Goal: Task Accomplishment & Management: Use online tool/utility

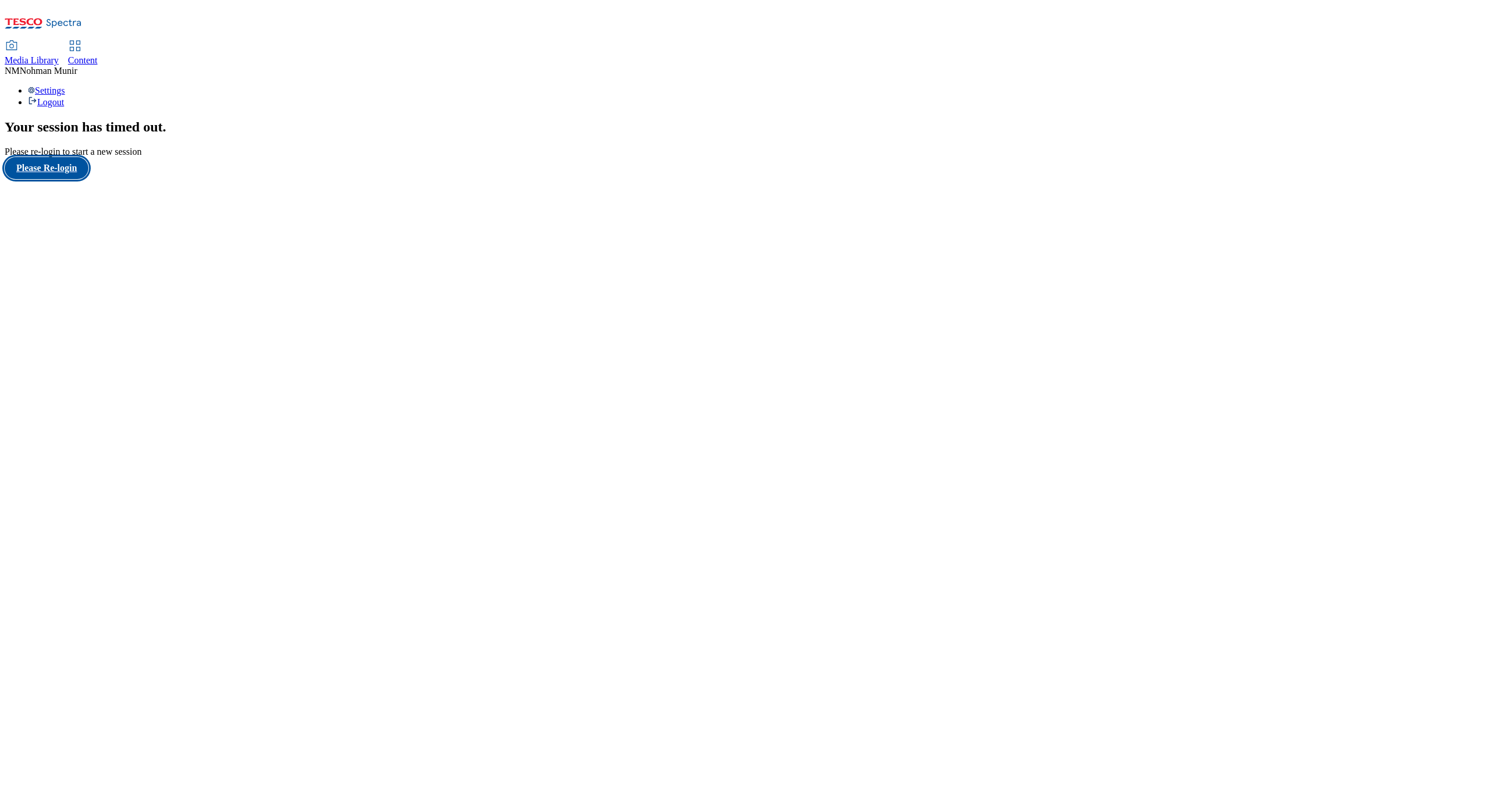
click at [40, 179] on button "Please Re-login" at bounding box center [46, 168] width 84 height 22
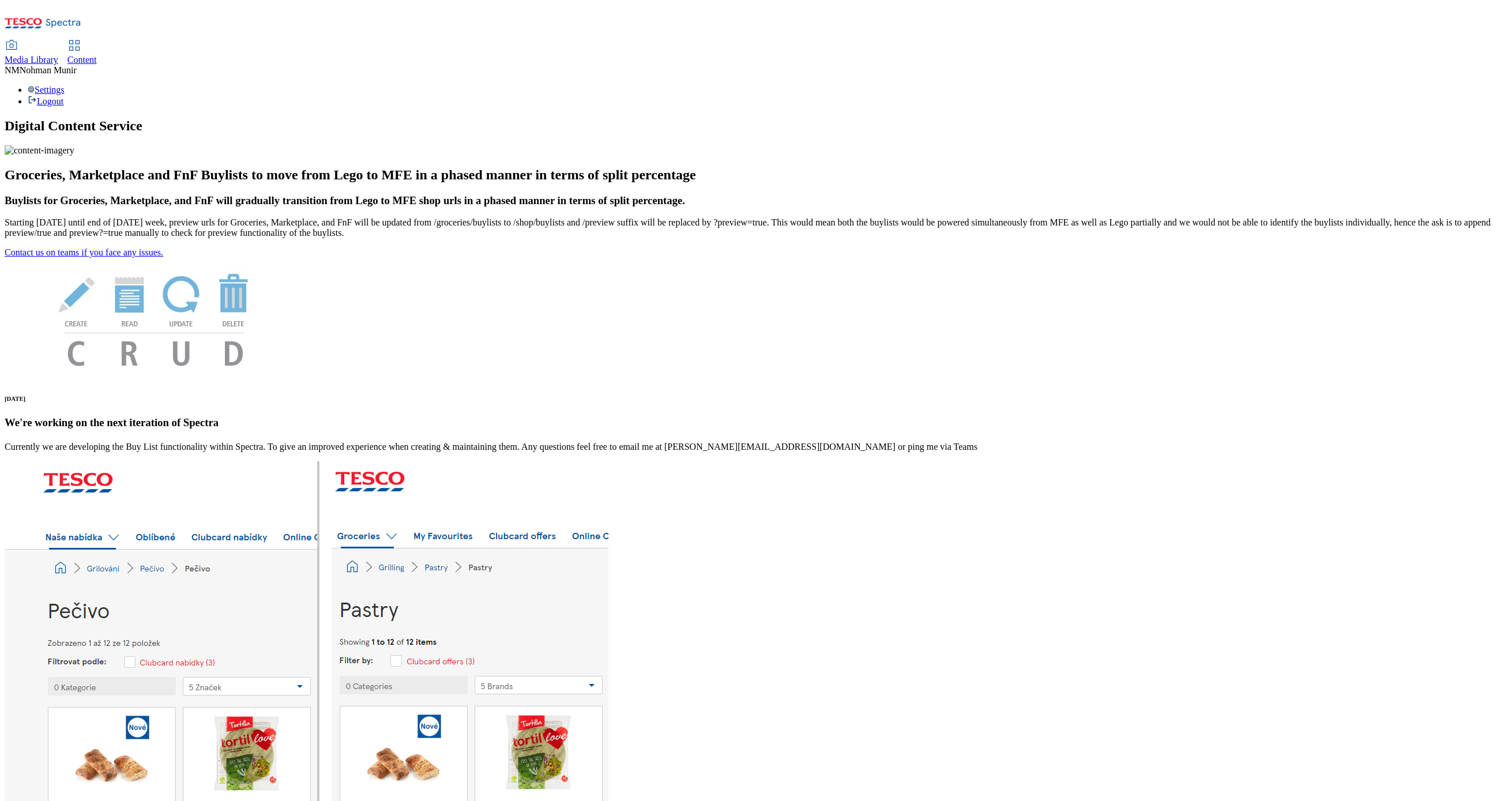
click at [97, 55] on span "Content" at bounding box center [82, 60] width 29 height 10
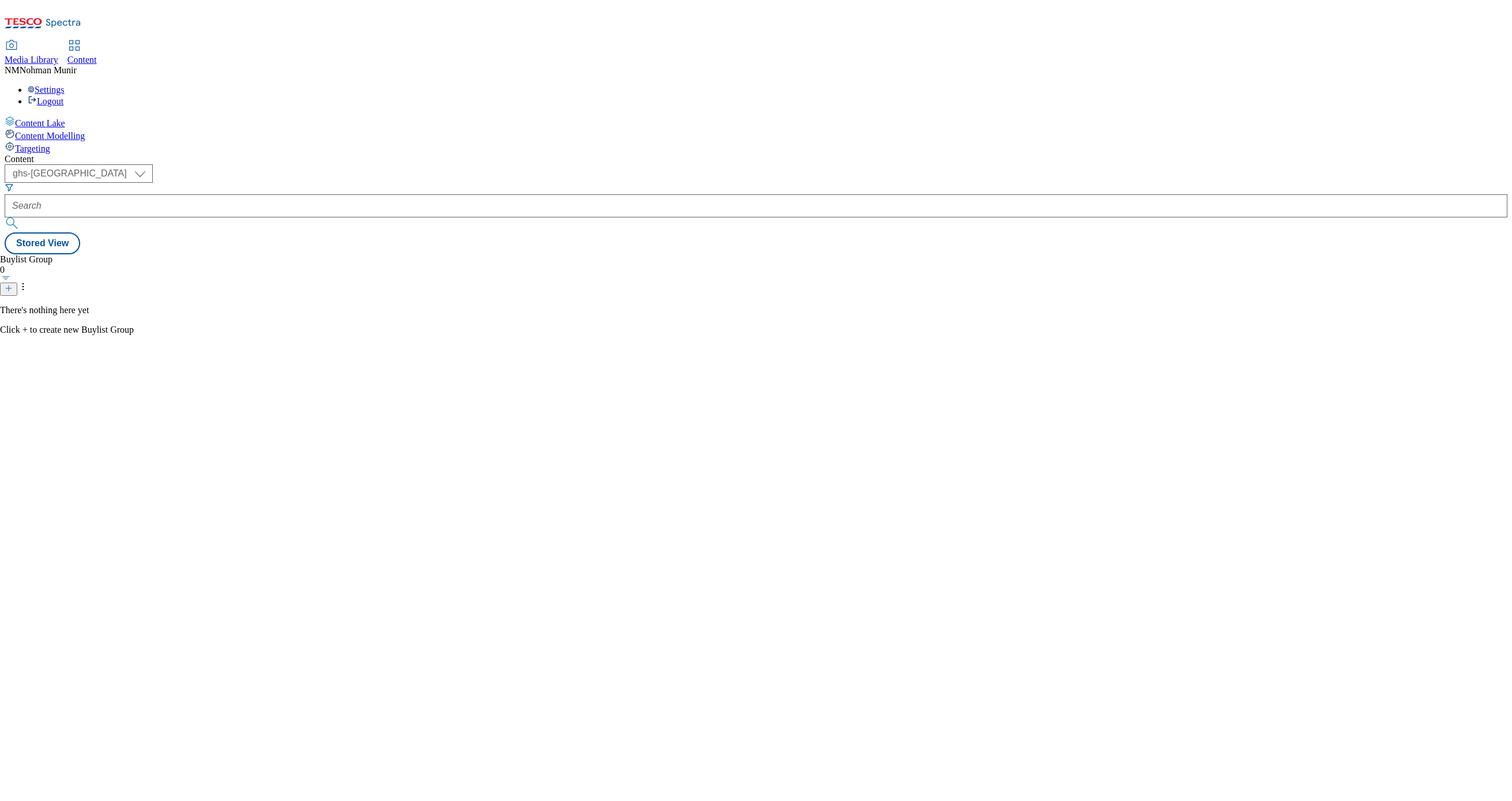
click at [305, 183] on form at bounding box center [756, 207] width 1503 height 50
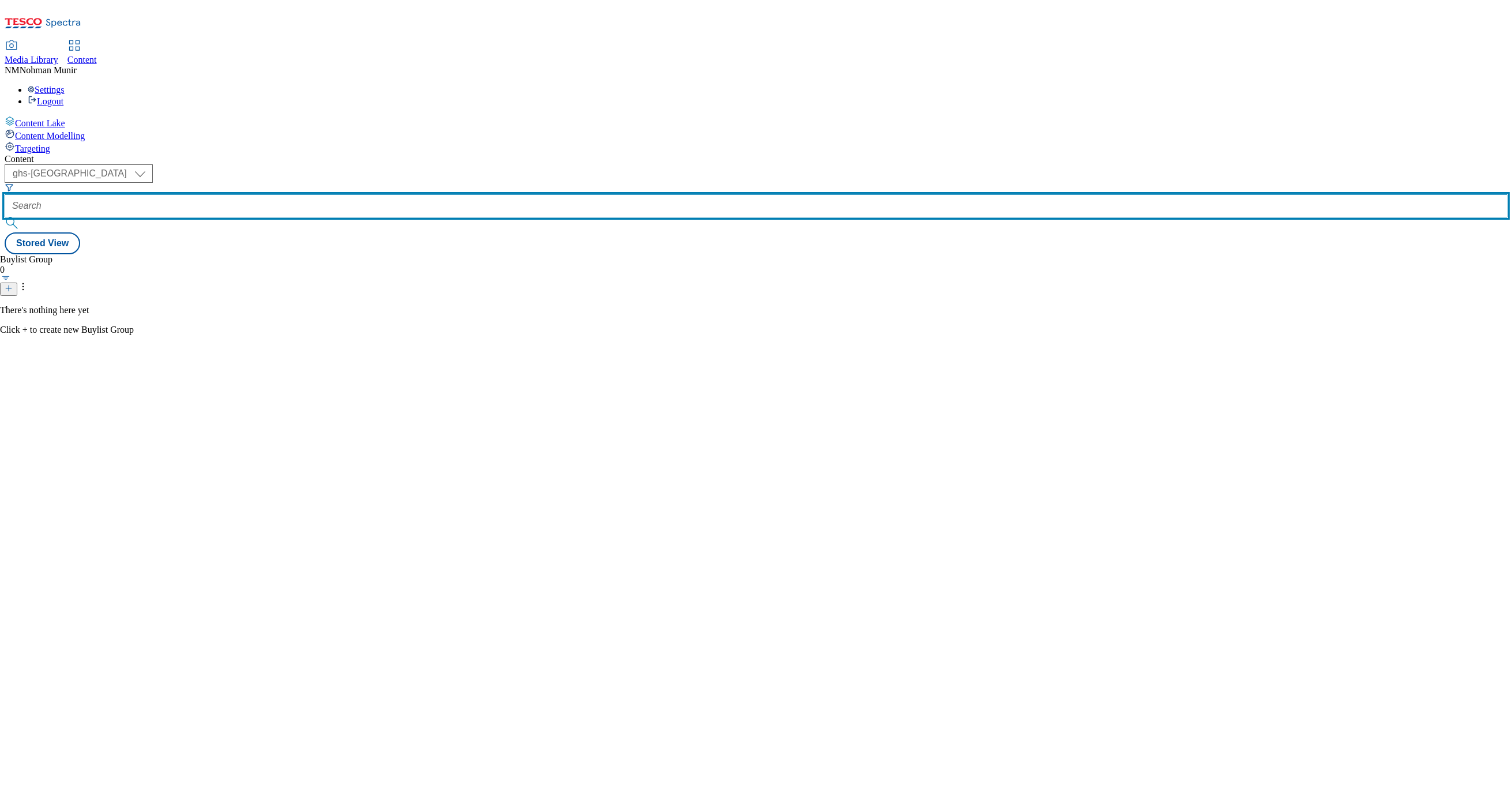
click at [310, 194] on input "text" at bounding box center [756, 206] width 1503 height 23
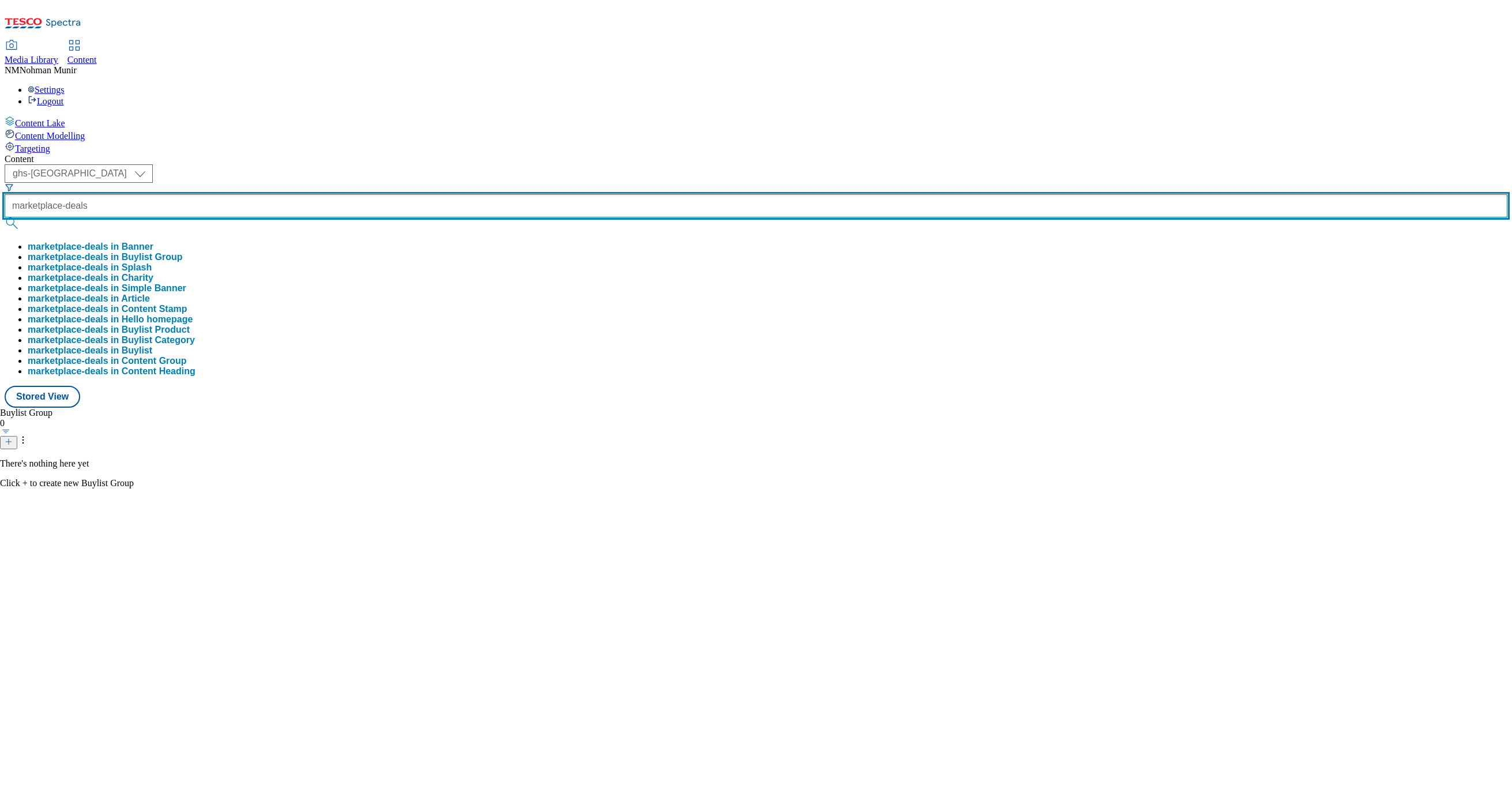
type input "marketplace-deals"
click at [5, 217] on button "submit" at bounding box center [12, 223] width 16 height 11
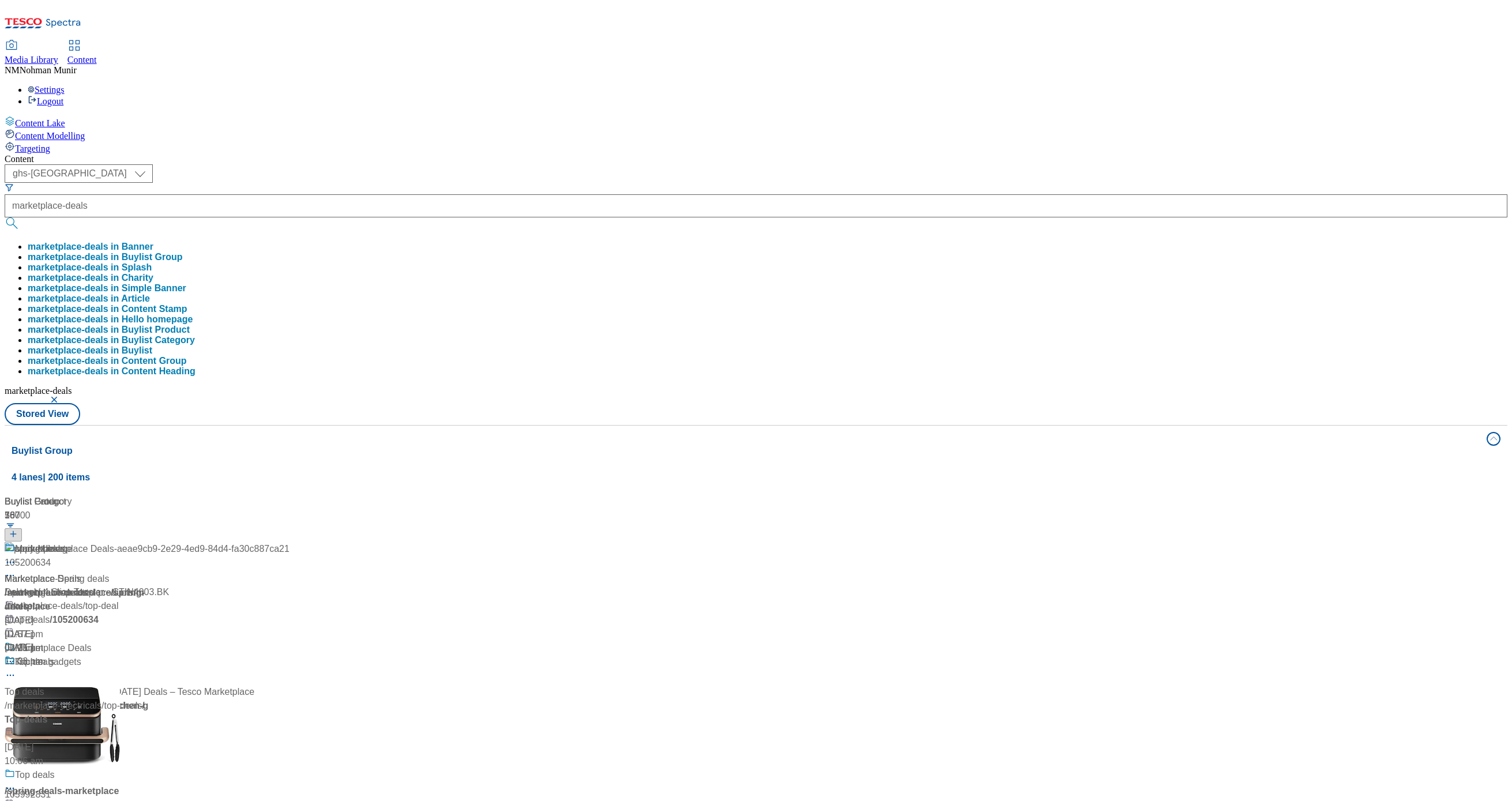
click at [92, 642] on div "Marketplace Deals" at bounding box center [54, 649] width 76 height 14
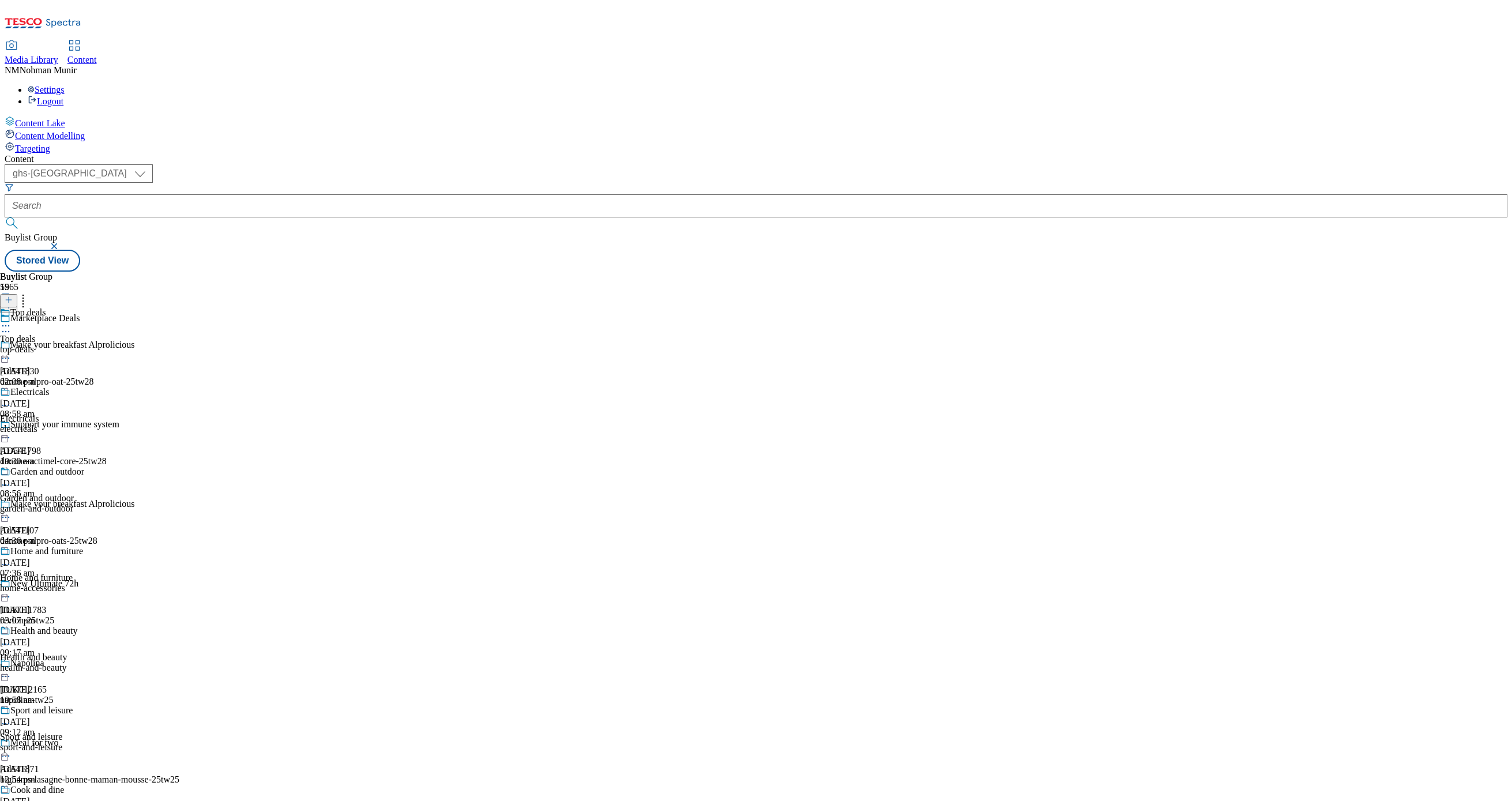
click at [90, 308] on div "Top deals Top deals top-deals [DATE] 02:08 pm" at bounding box center [45, 347] width 90 height 80
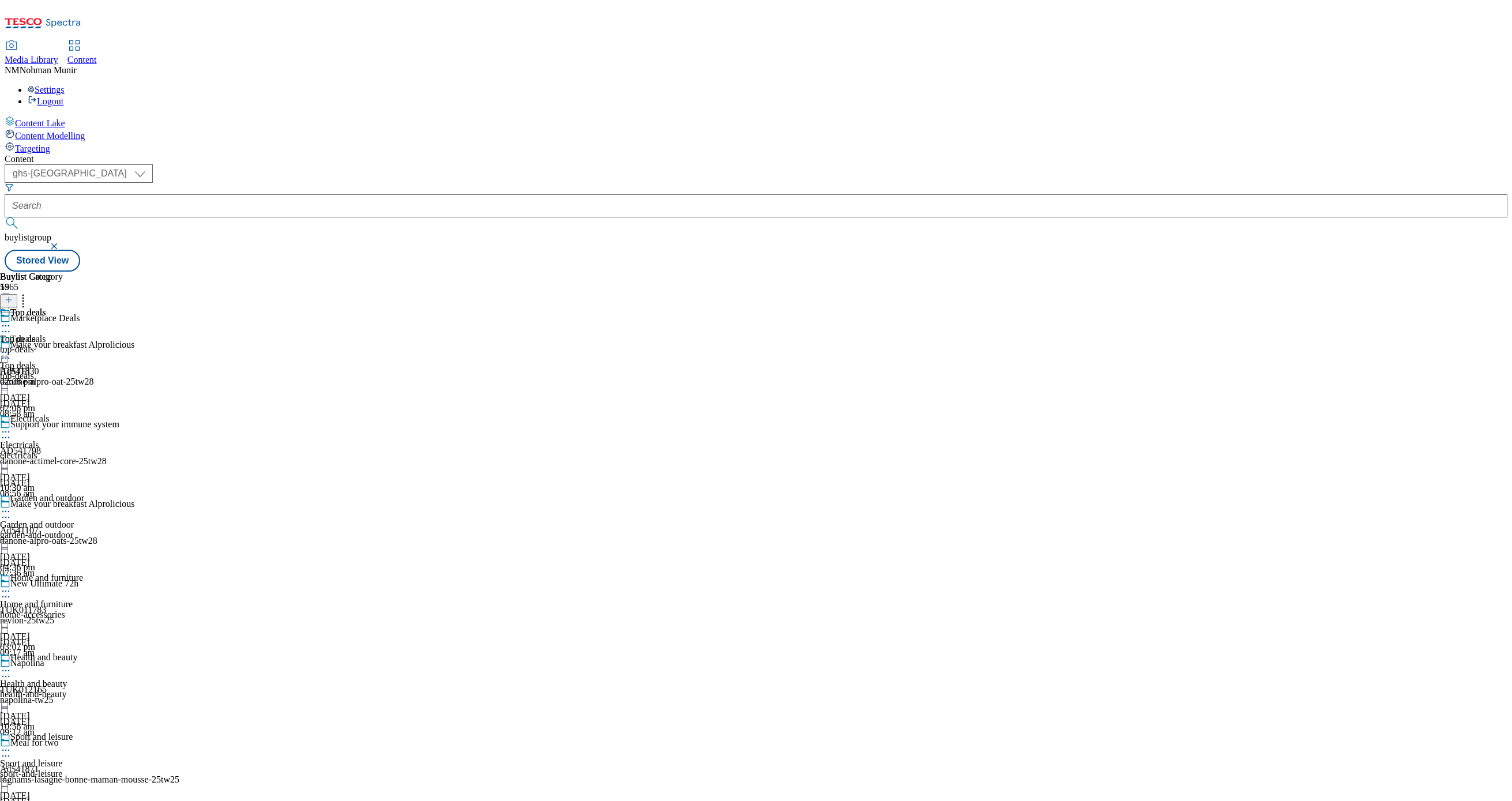
click at [63, 344] on div "top-deals" at bounding box center [31, 350] width 63 height 11
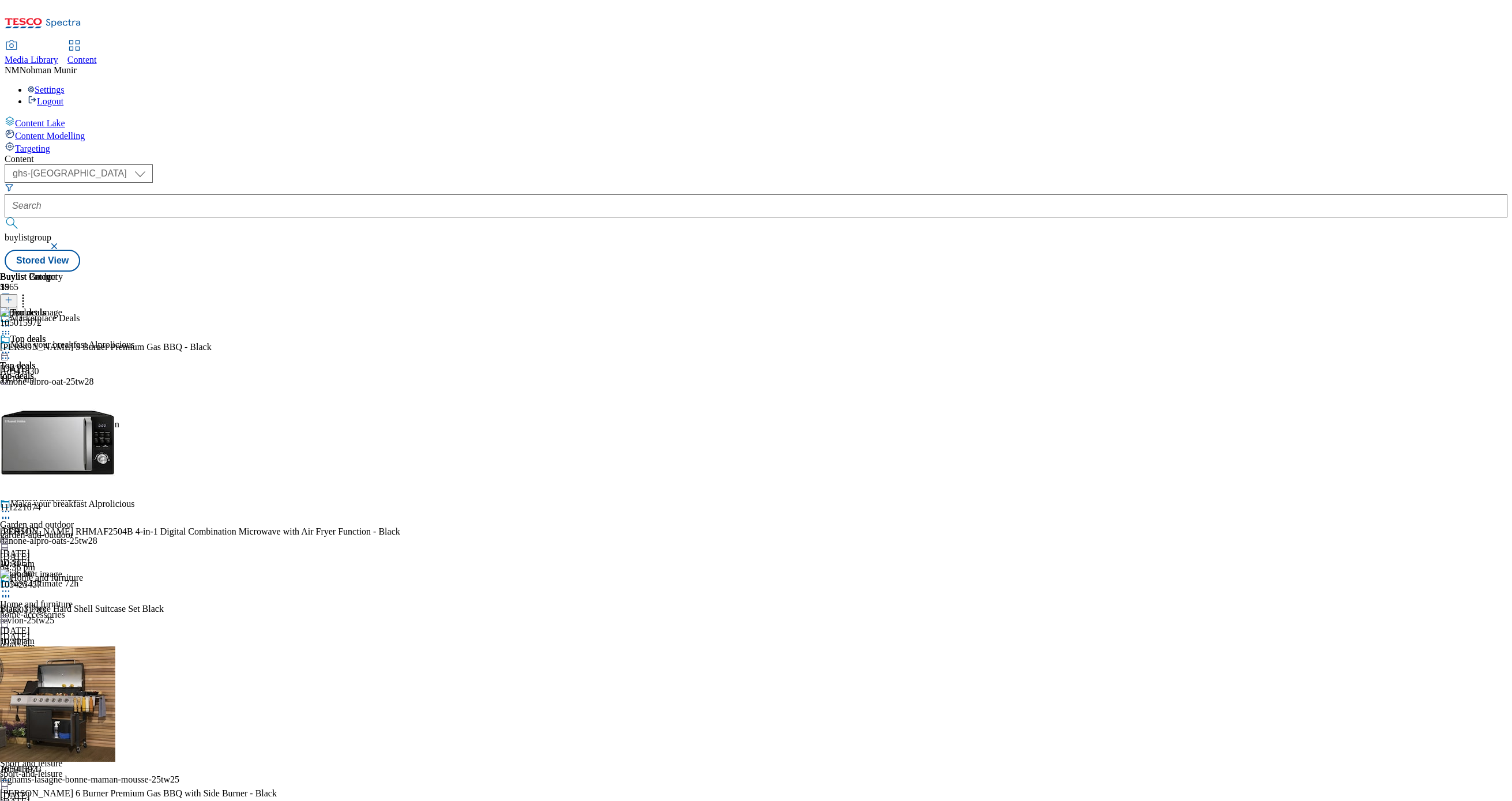
click at [11, 347] on icon at bounding box center [5, 352] width 11 height 11
click at [77, 476] on button "Un-publish" at bounding box center [50, 482] width 54 height 13
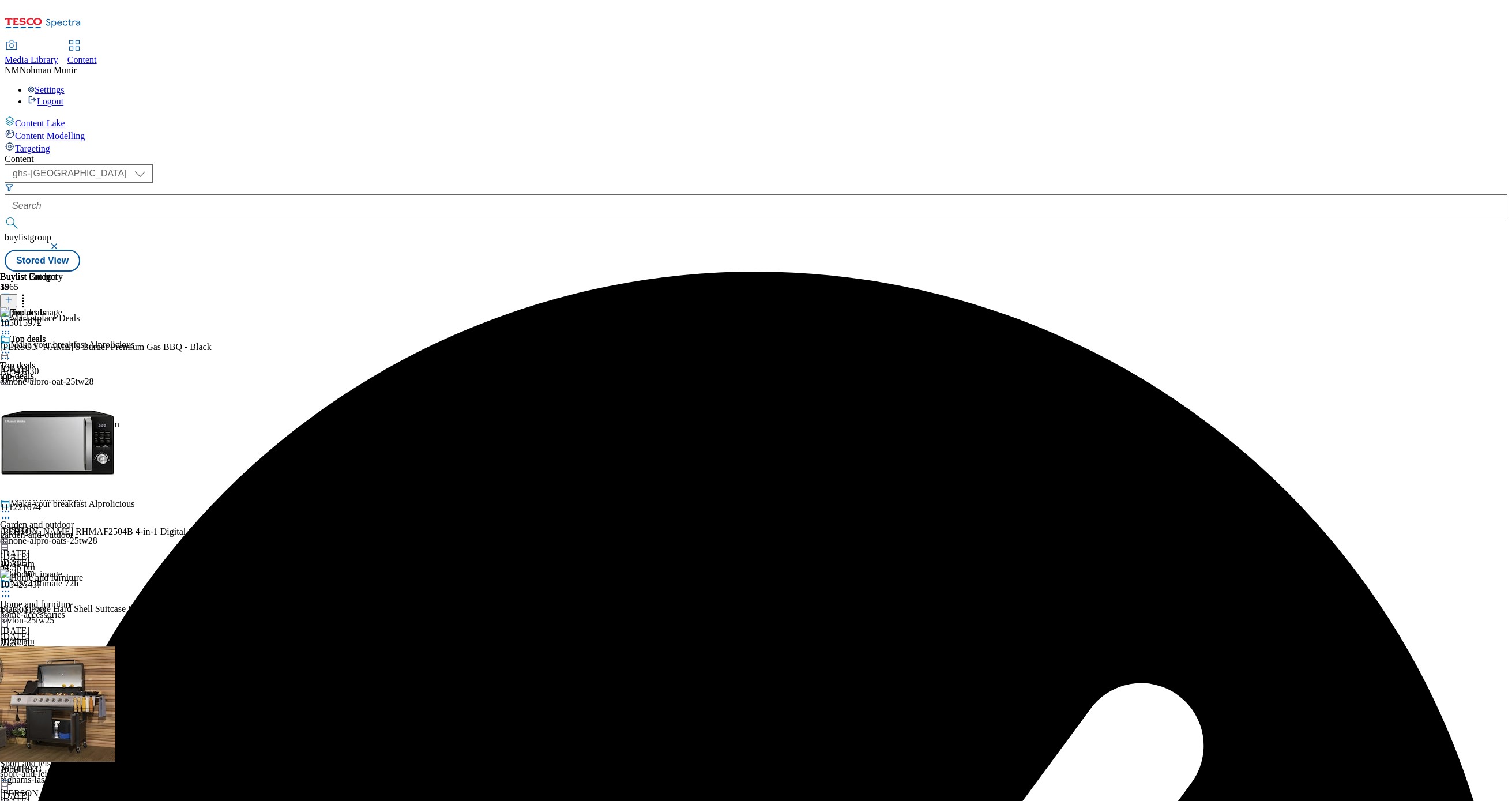
click at [7, 352] on circle at bounding box center [6, 353] width 2 height 2
click at [79, 436] on button "Un-preview" at bounding box center [50, 442] width 56 height 13
click at [13, 296] on icon at bounding box center [8, 300] width 8 height 8
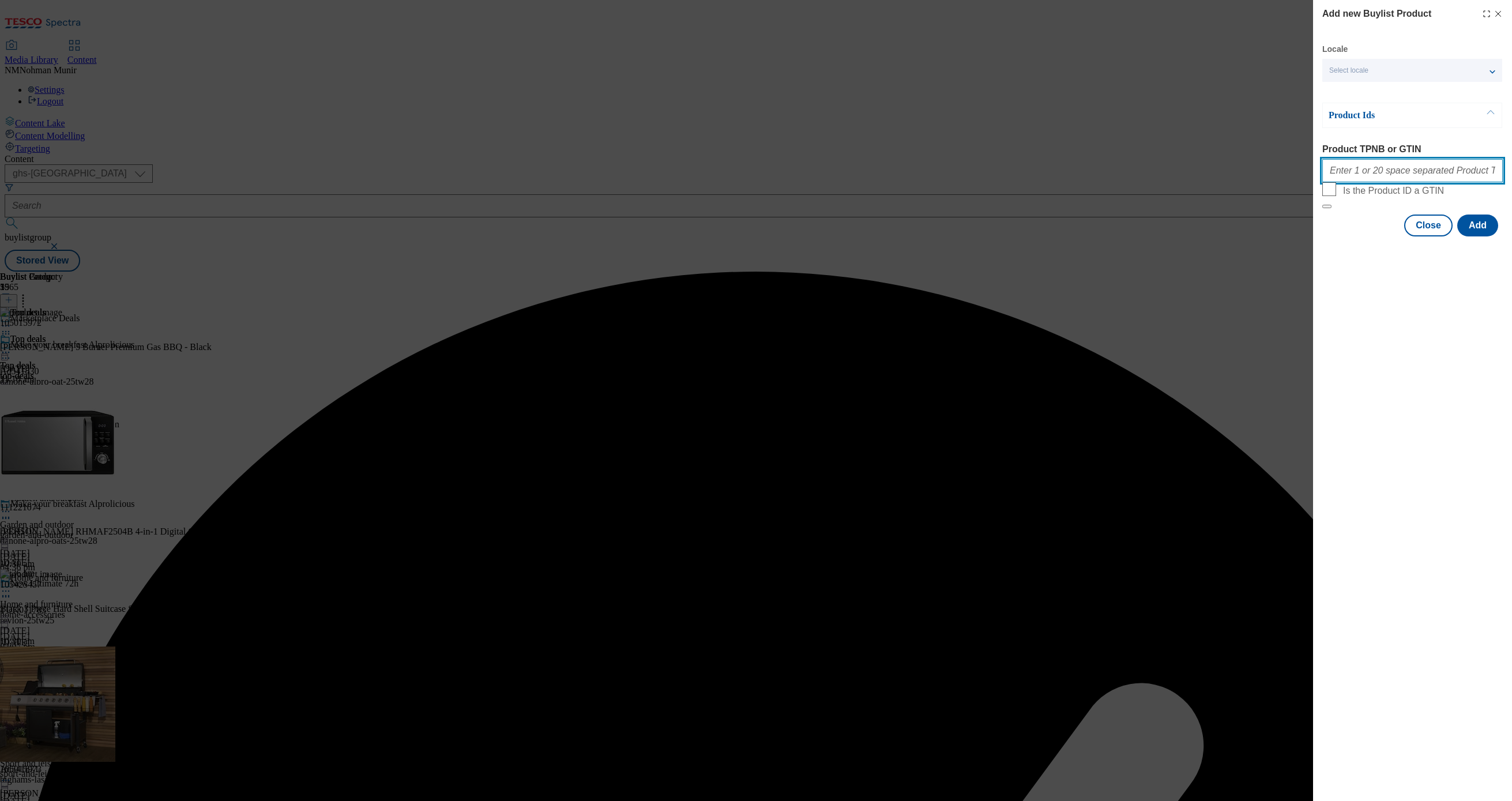
click at [1423, 175] on input "Product TPNB or GTIN" at bounding box center [1413, 171] width 180 height 23
paste input "105516158"
type input "105516158"
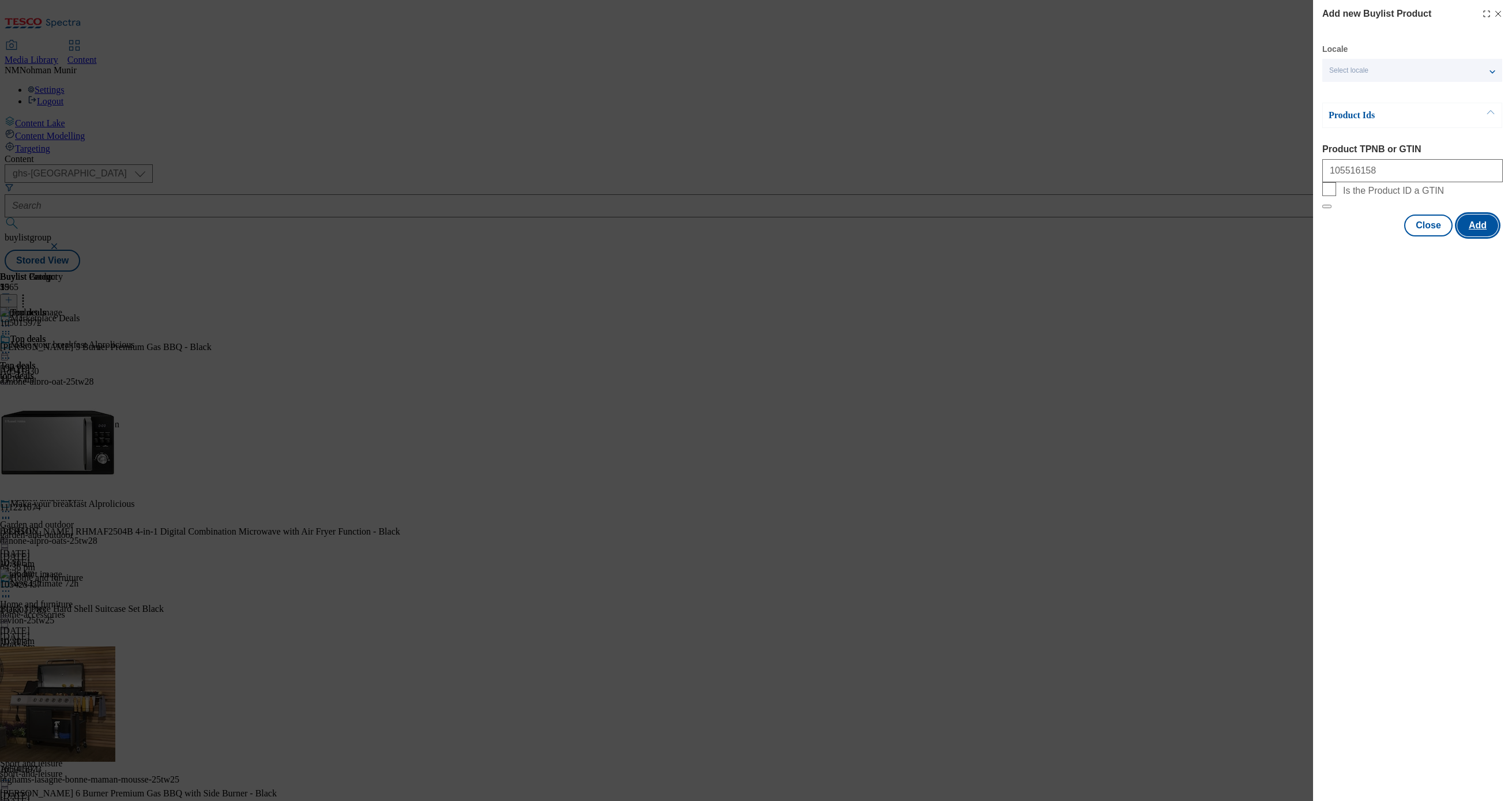
click at [1484, 236] on button "Add" at bounding box center [1478, 226] width 41 height 22
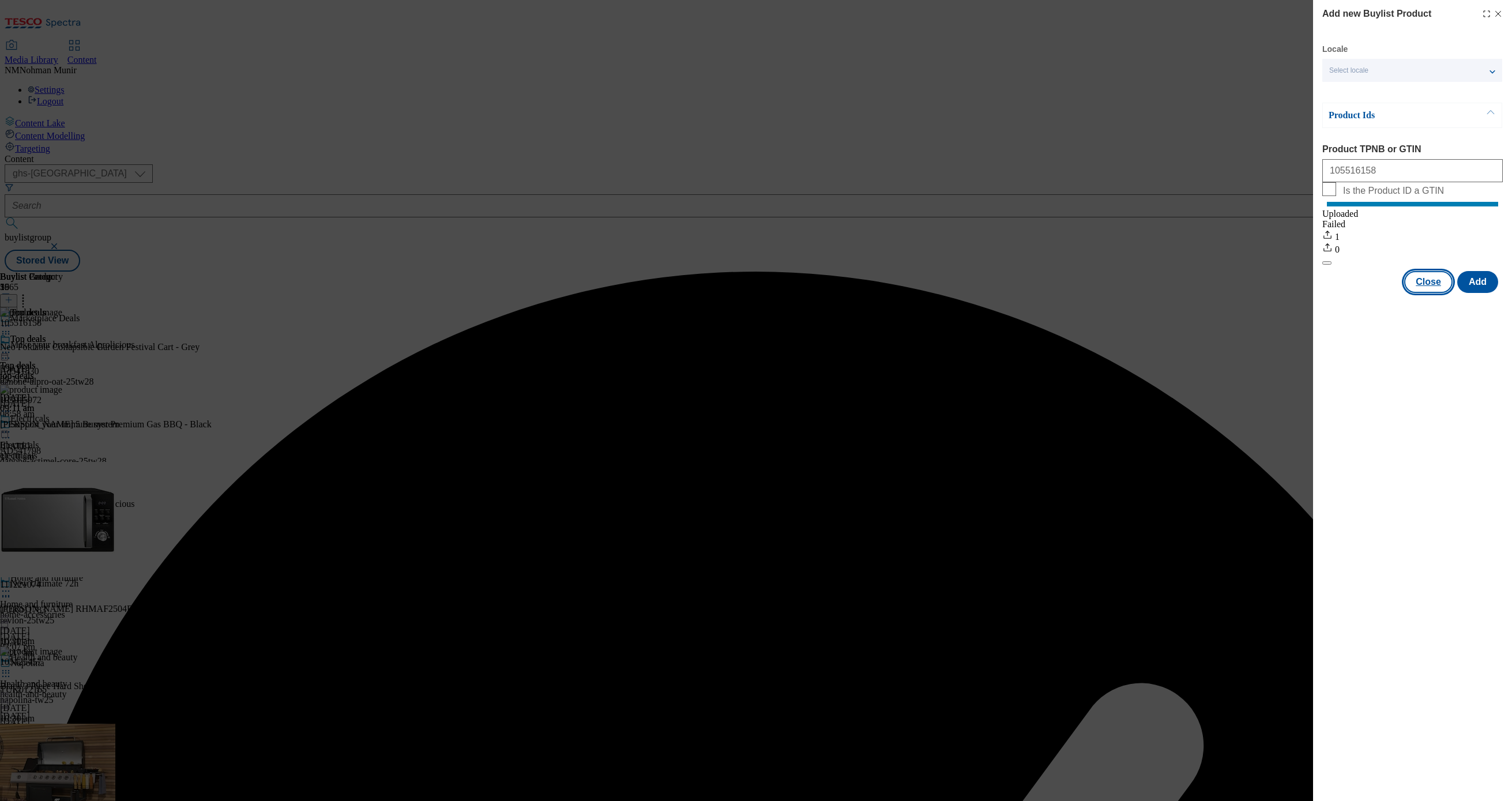
click at [1434, 293] on button "Close" at bounding box center [1428, 282] width 48 height 22
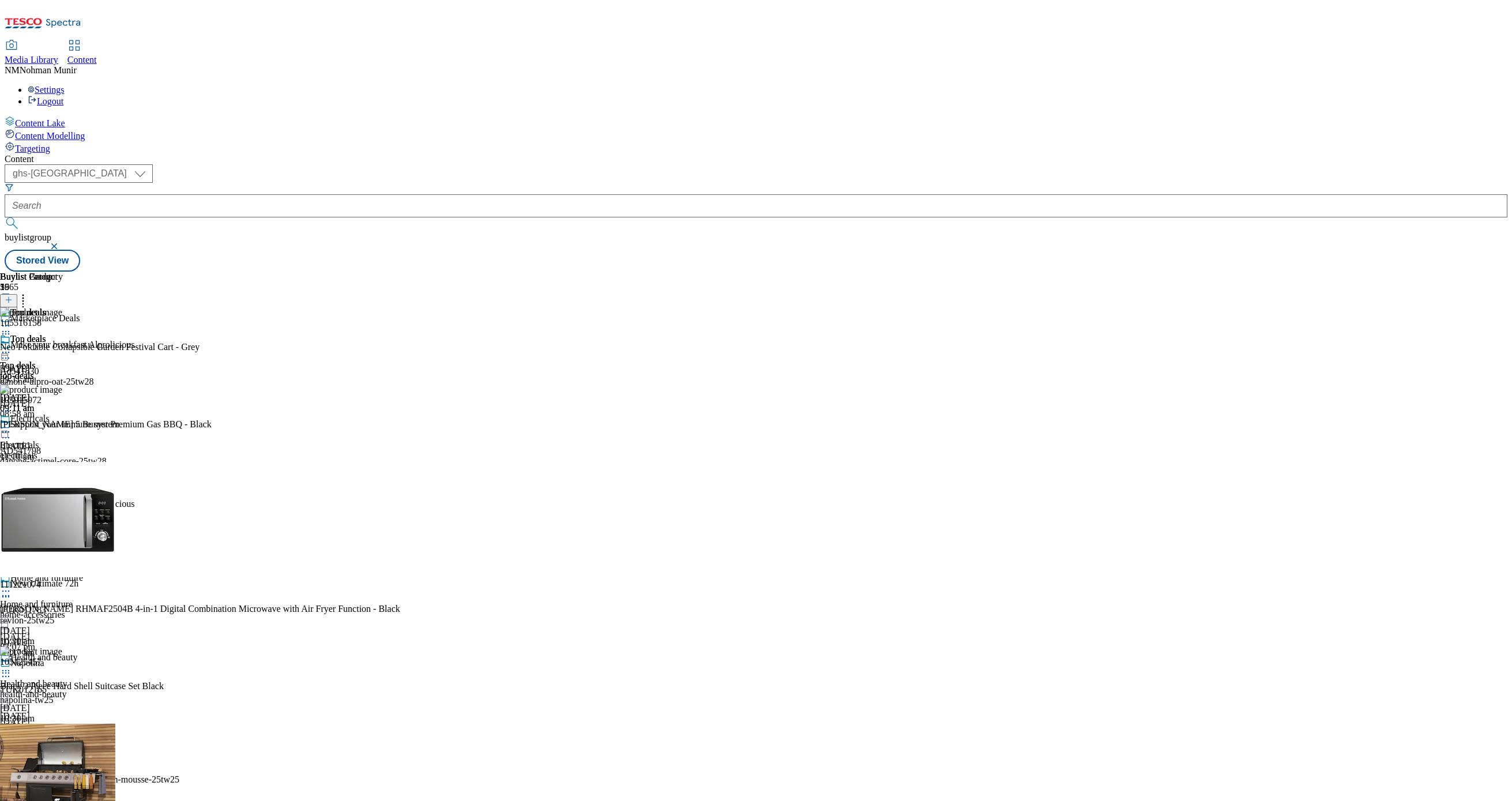
click at [11, 347] on icon at bounding box center [5, 352] width 11 height 11
click at [63, 426] on span "Preview" at bounding box center [49, 430] width 27 height 8
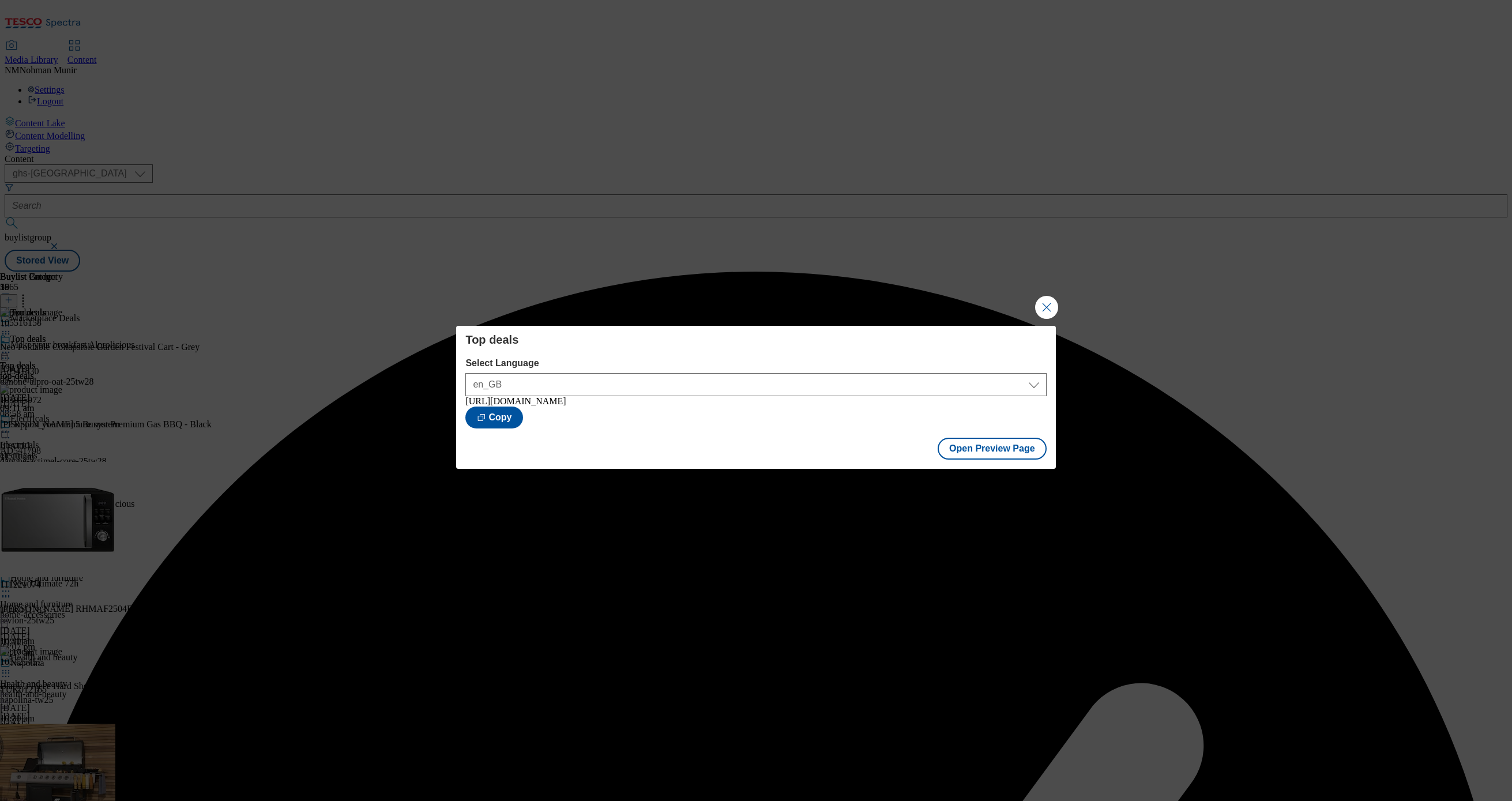
click at [1049, 304] on button "Close Modal" at bounding box center [1047, 308] width 23 height 23
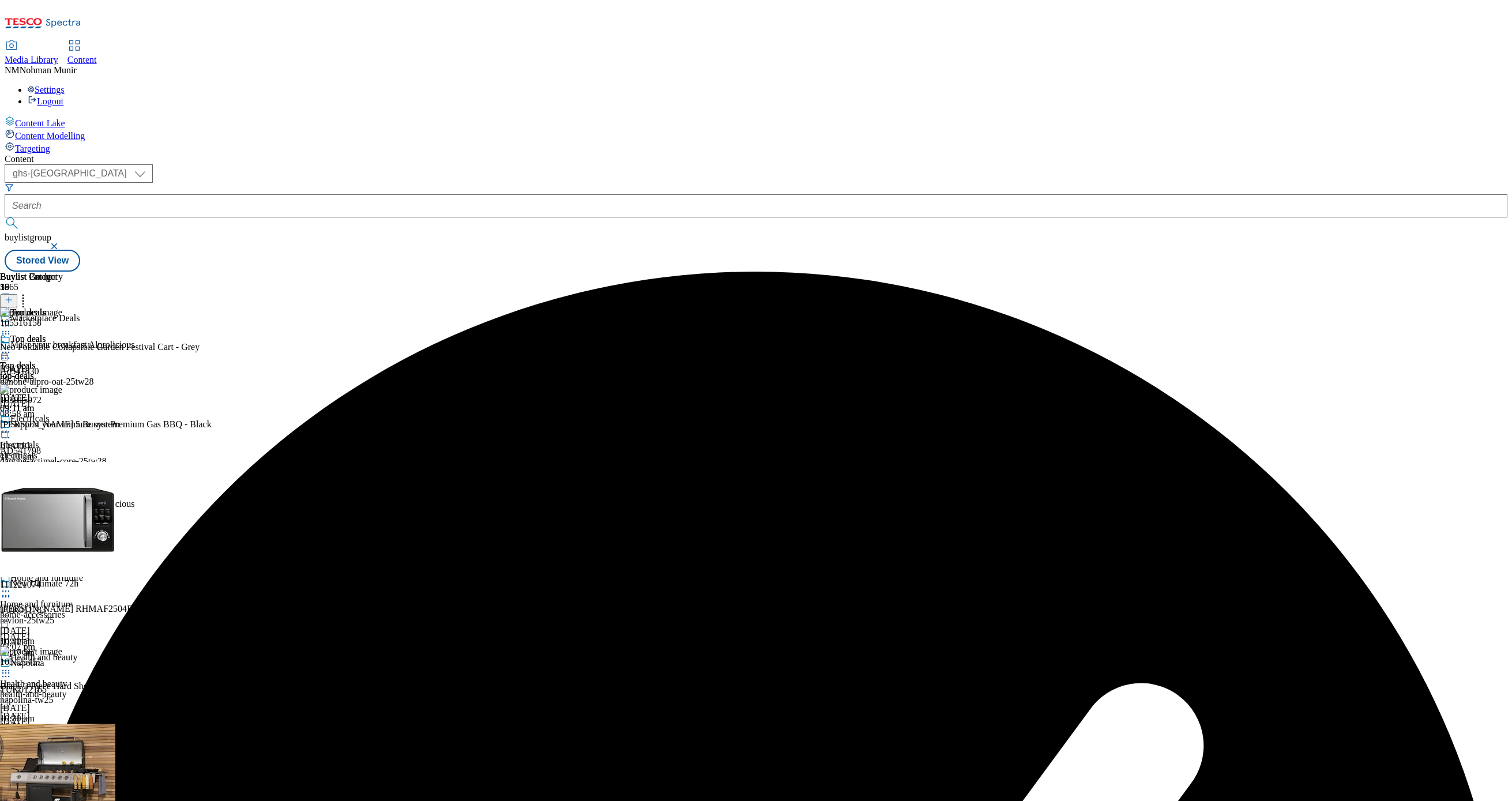
click at [10, 352] on circle at bounding box center [9, 353] width 2 height 2
click at [66, 463] on button "Publish" at bounding box center [44, 469] width 43 height 13
